Goal: Information Seeking & Learning: Find contact information

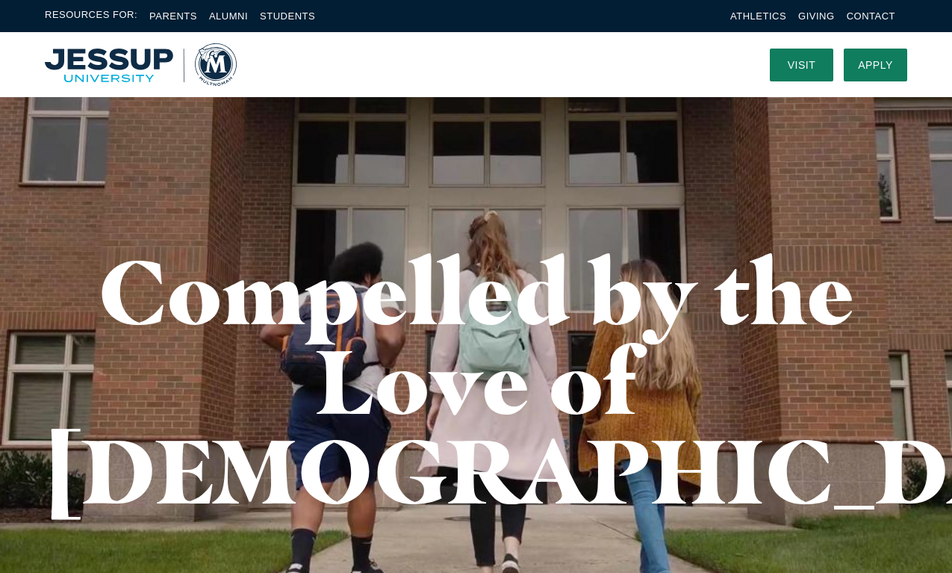
click at [883, 24] on li "Contact" at bounding box center [871, 15] width 49 height 17
click at [871, 19] on link "Contact" at bounding box center [871, 15] width 49 height 11
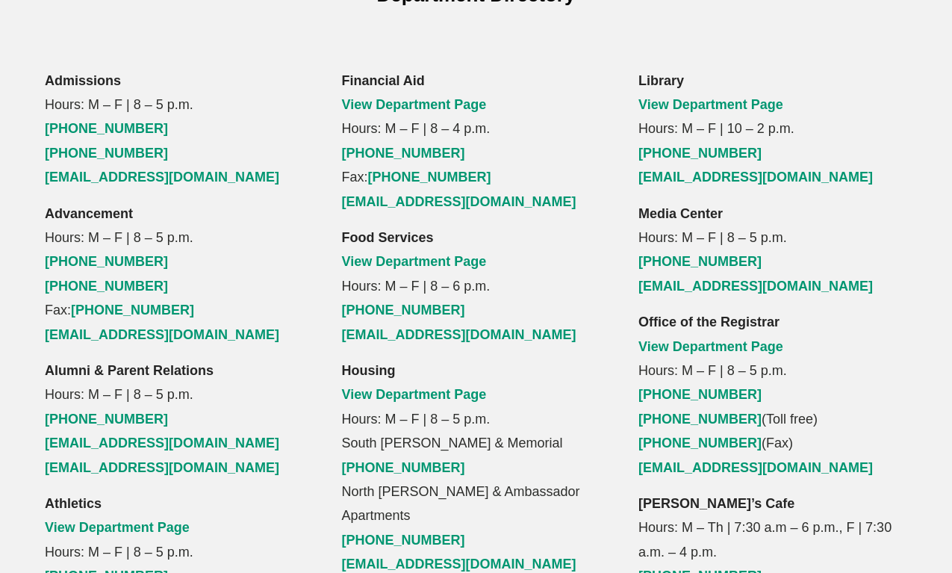
scroll to position [1080, 0]
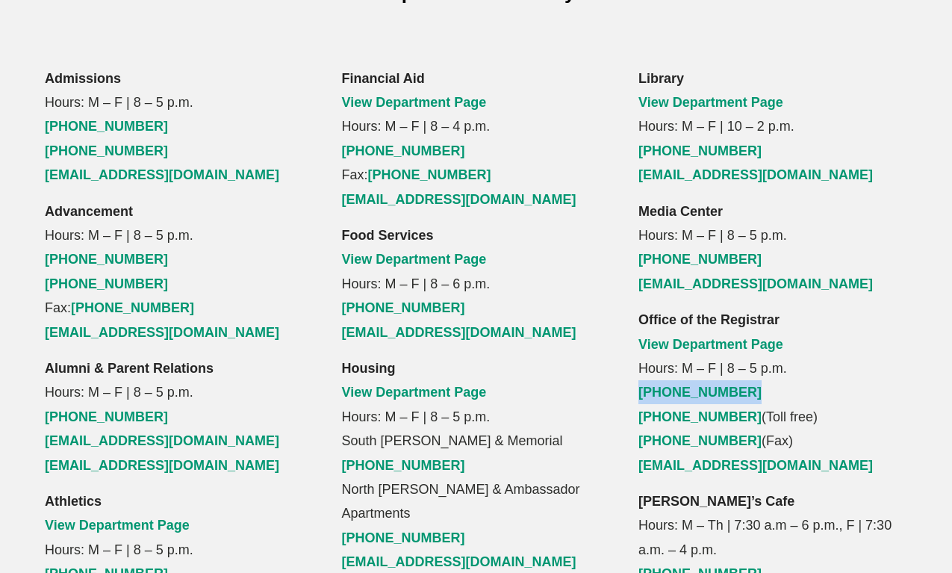
drag, startPoint x: 637, startPoint y: 284, endPoint x: 744, endPoint y: 281, distance: 107.6
click at [745, 283] on div "Library View Department Page Hours: M – F | 10 – 2 p.m. (503) 251-5322 library@…" at bounding box center [772, 561] width 296 height 991
copy link "(503) 251-5370"
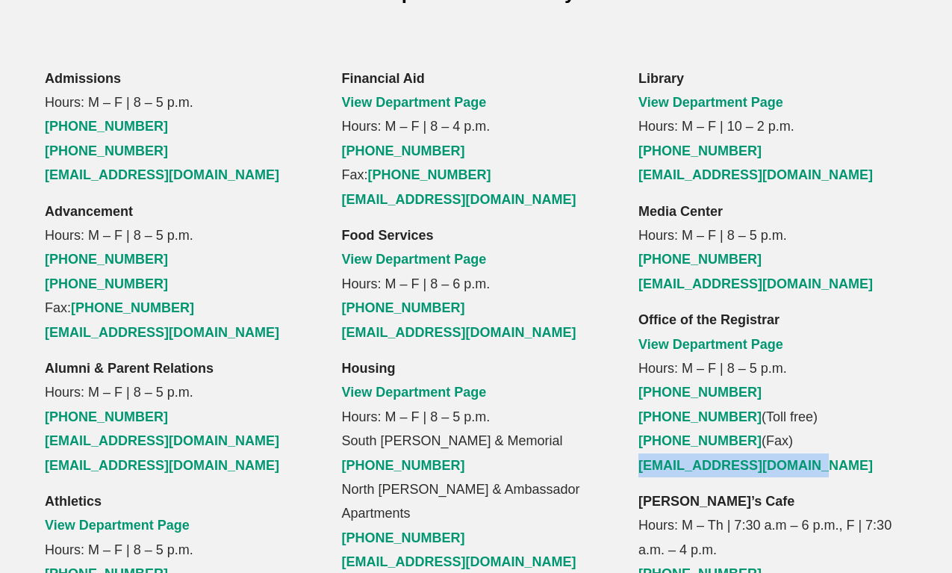
drag, startPoint x: 812, startPoint y: 358, endPoint x: 636, endPoint y: 362, distance: 176.2
click at [636, 362] on div "Library View Department Page Hours: M – F | 10 – 2 p.m. (503) 251-5322 library@…" at bounding box center [772, 561] width 296 height 991
copy link "registrar@multnomah.edu"
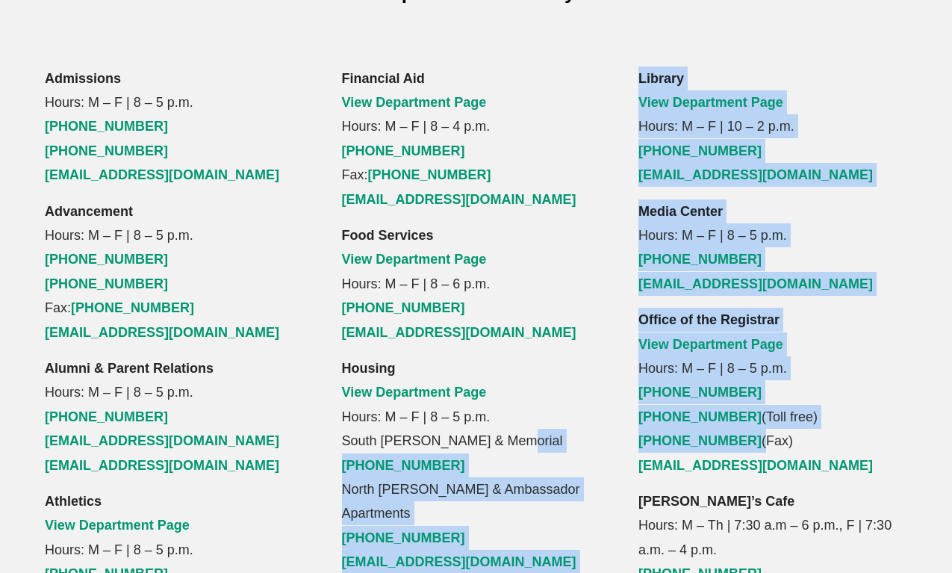
drag, startPoint x: 735, startPoint y: 334, endPoint x: 621, endPoint y: 333, distance: 113.5
click at [621, 333] on div "Admissions Hours: M – F | 8 – 5 p.m. (503) 251-6485 (877) 251-6560 admissions@m…" at bounding box center [476, 561] width 952 height 991
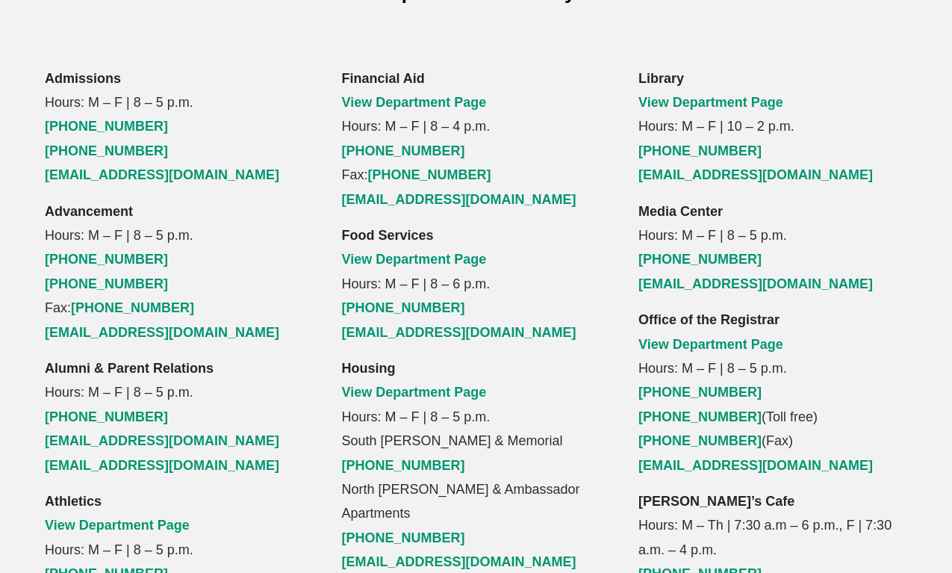
click at [621, 333] on div "Financial Aid View Department Page Hours: M – F | 8 – 4 p.m. (503) 251-5335 Fax…" at bounding box center [476, 561] width 296 height 991
drag, startPoint x: 626, startPoint y: 336, endPoint x: 729, endPoint y: 337, distance: 103.0
click at [729, 337] on div "Library View Department Page Hours: M – F | 10 – 2 p.m. (503) 251-5322 library@…" at bounding box center [772, 561] width 296 height 991
copy link "(503) 254-1268"
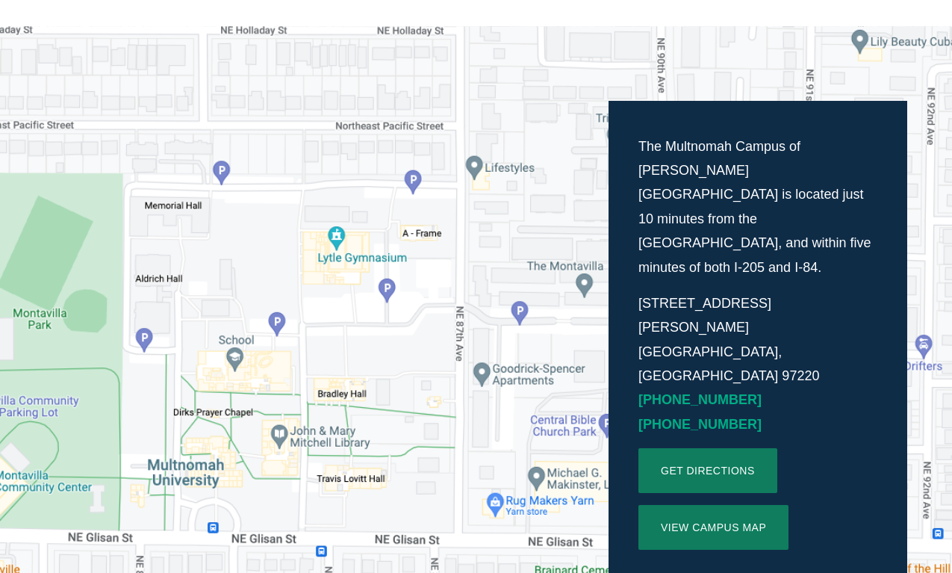
scroll to position [343, 0]
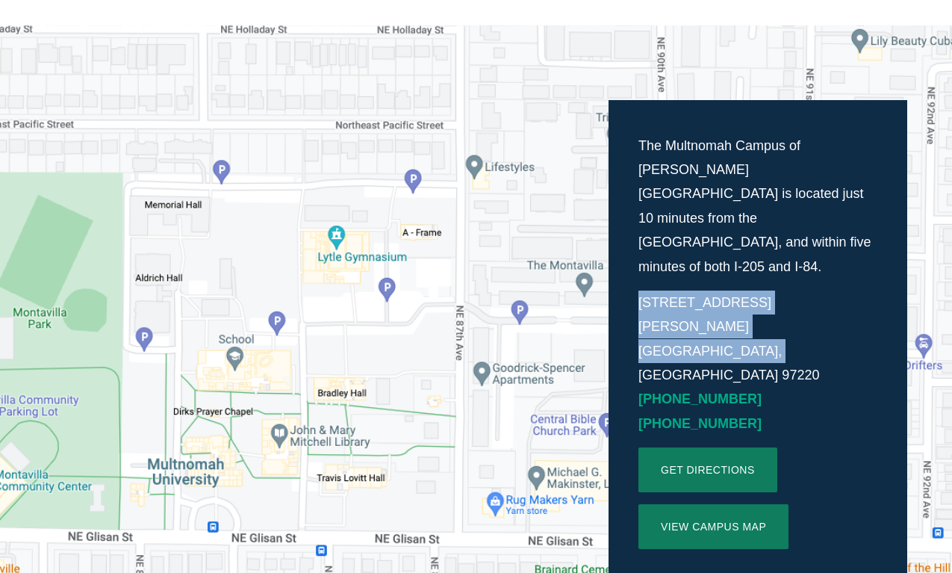
drag, startPoint x: 0, startPoint y: 0, endPoint x: 762, endPoint y: 267, distance: 807.8
click at [762, 267] on div "The Multnomah Campus of [PERSON_NAME][GEOGRAPHIC_DATA] is located just 10 minut…" at bounding box center [758, 341] width 299 height 483
copy p "[STREET_ADDRESS][PERSON_NAME]"
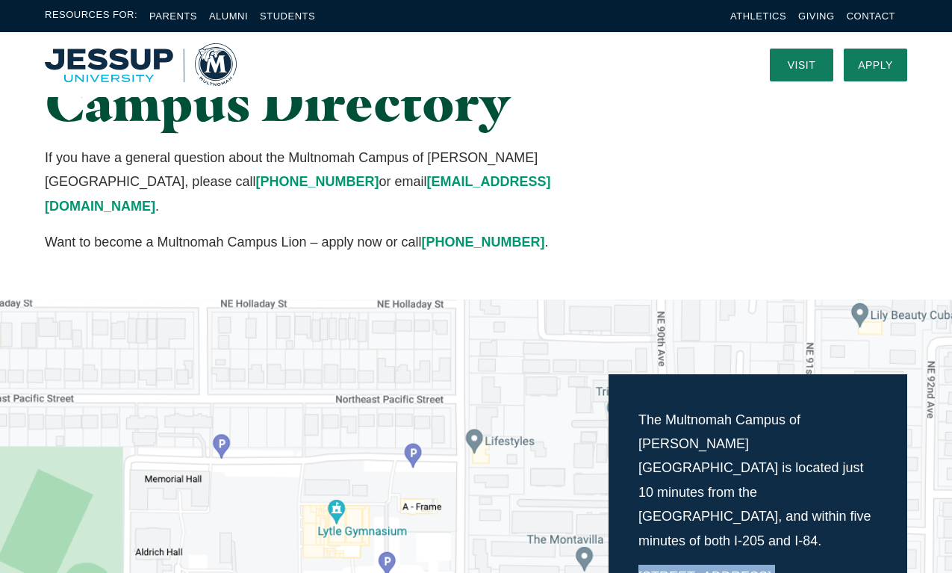
scroll to position [72, 0]
